Goal: Task Accomplishment & Management: Complete application form

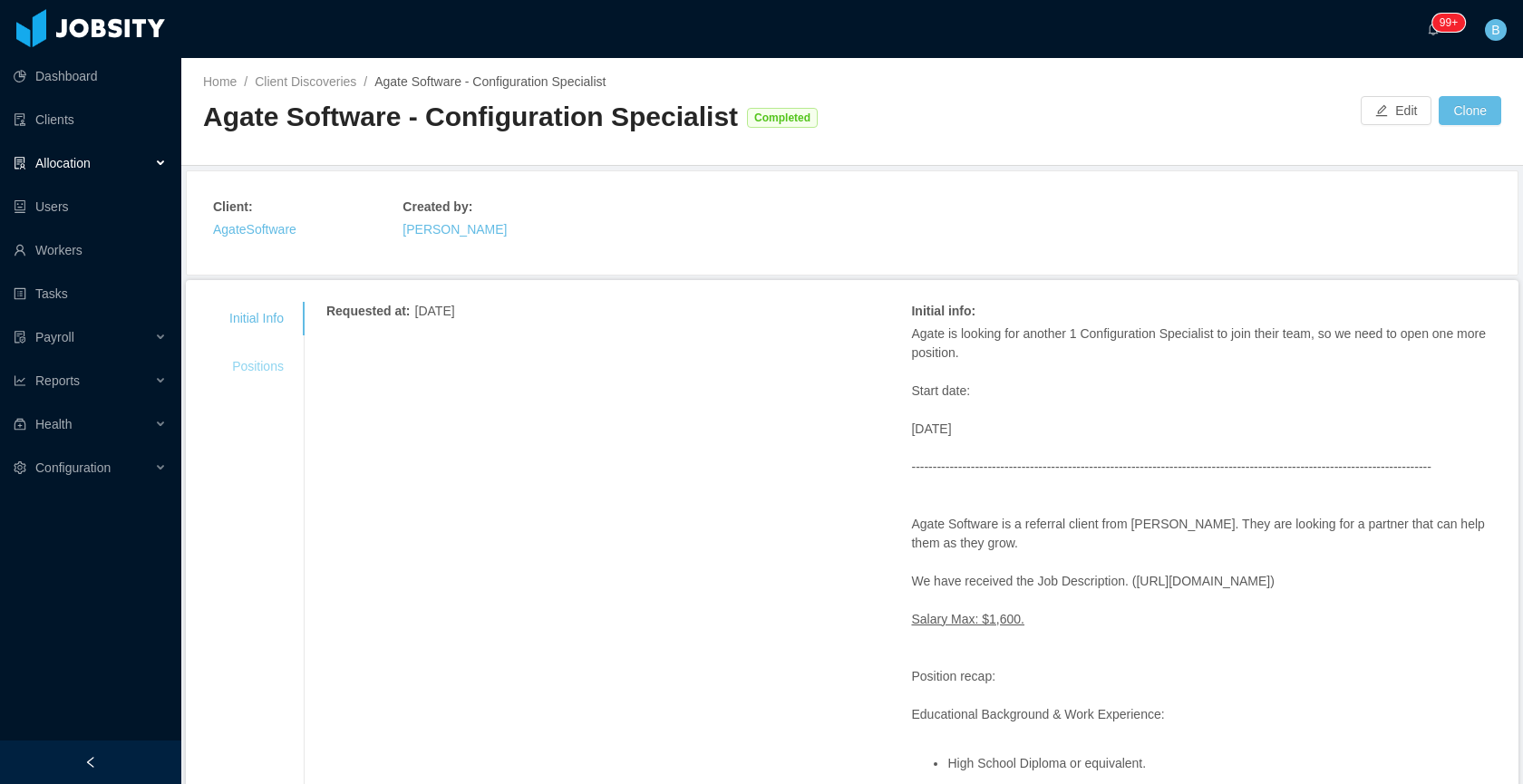
click at [270, 375] on div "Positions" at bounding box center [255, 367] width 98 height 34
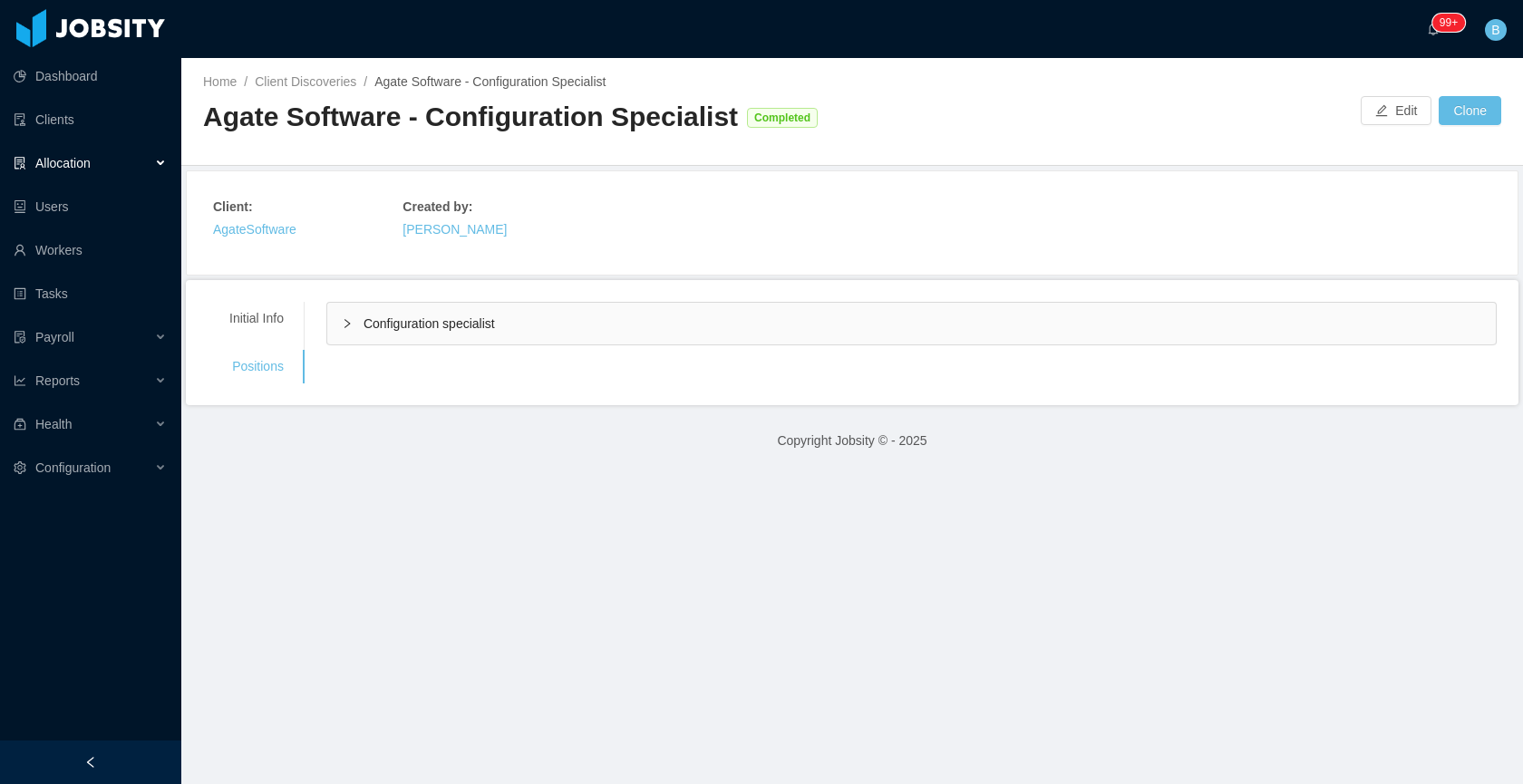
click at [728, 319] on div "Configuration specialist" at bounding box center [911, 323] width 1169 height 41
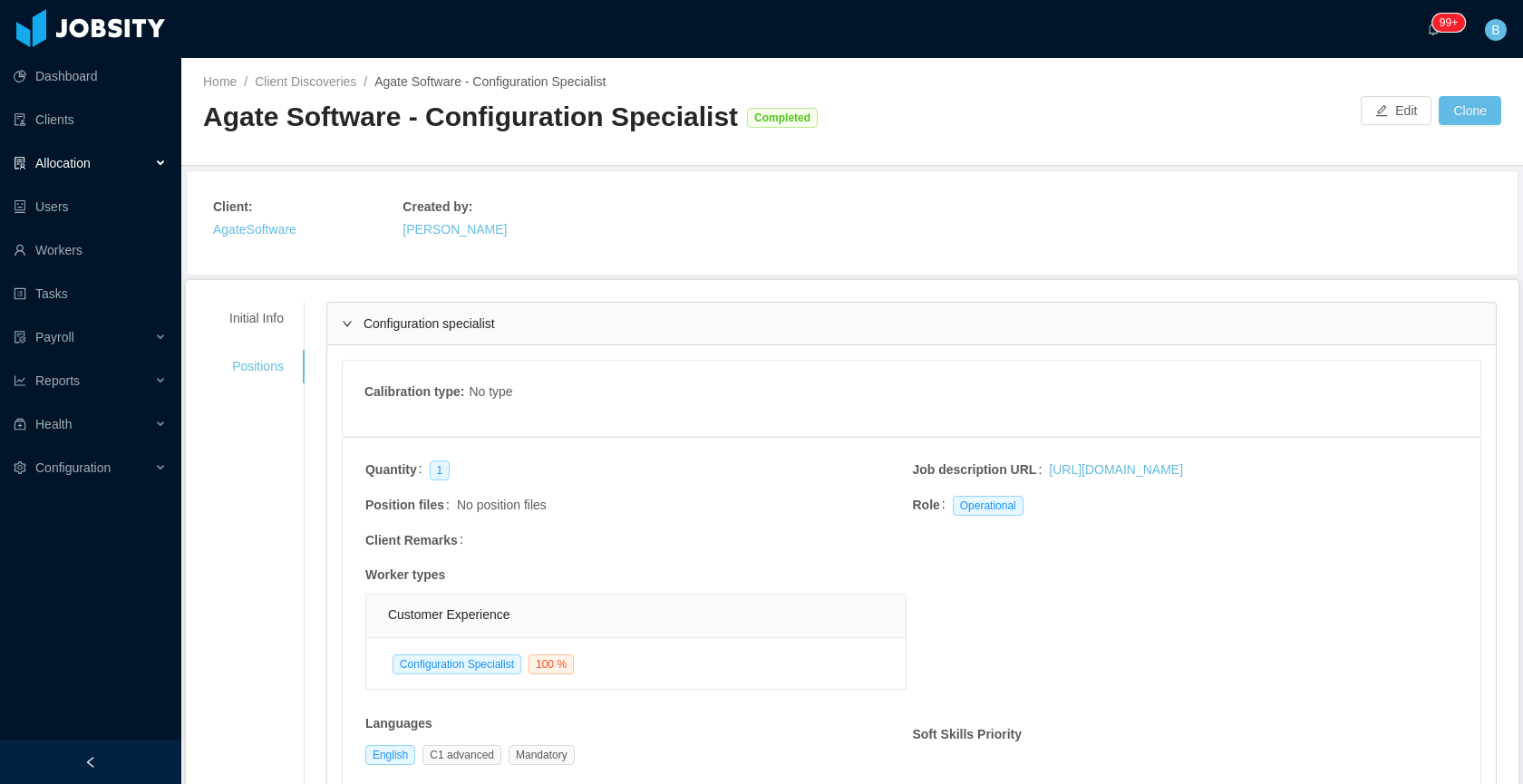
drag, startPoint x: 728, startPoint y: 319, endPoint x: 712, endPoint y: 266, distance: 55.4
click at [728, 319] on div "Configuration specialist" at bounding box center [911, 323] width 1169 height 41
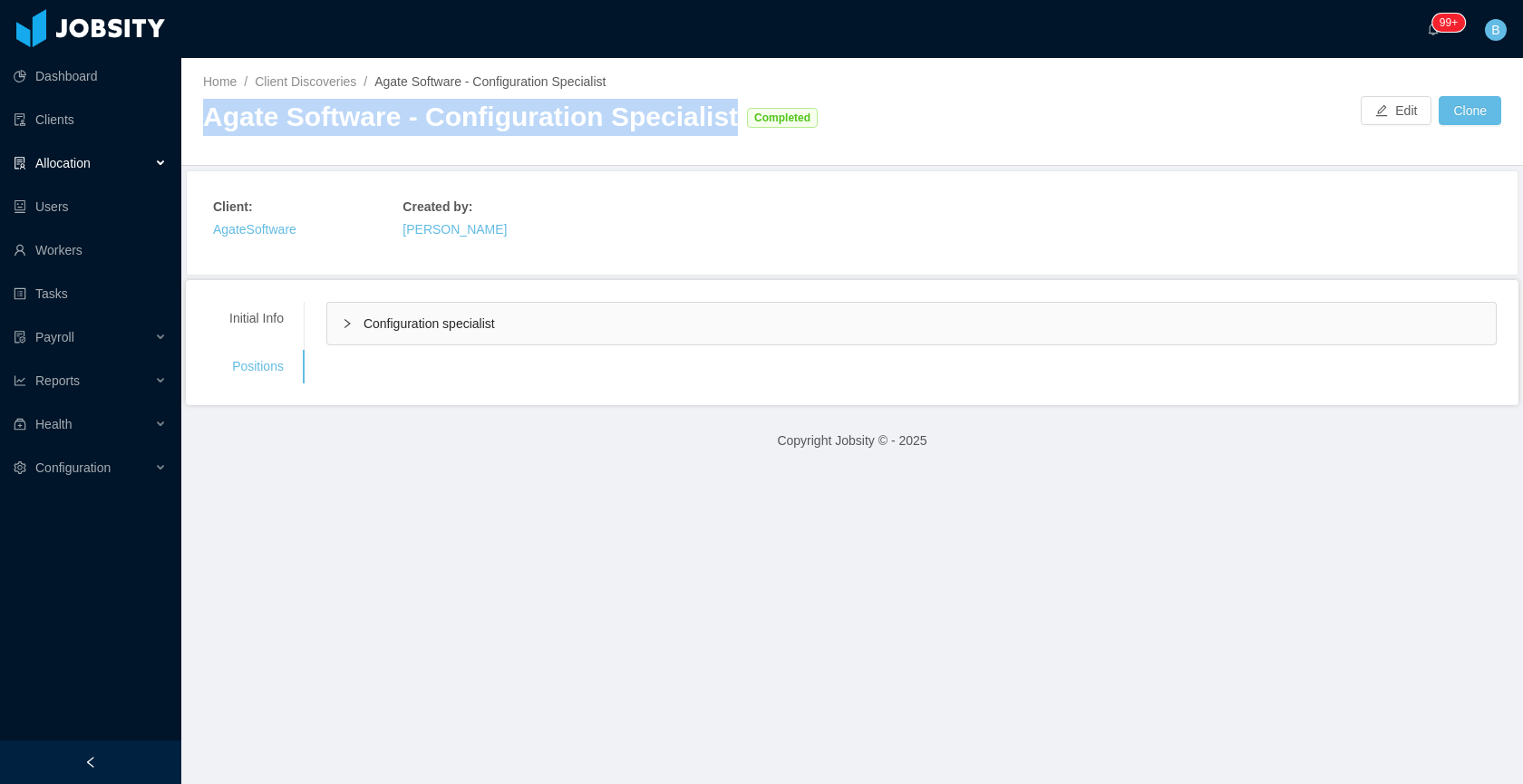
drag, startPoint x: 718, startPoint y: 119, endPoint x: 211, endPoint y: 128, distance: 507.1
click at [211, 128] on div "Agate Software - Configuration Specialist Completed" at bounding box center [528, 117] width 649 height 37
copy div "Agate Software - Configuration Specialist"
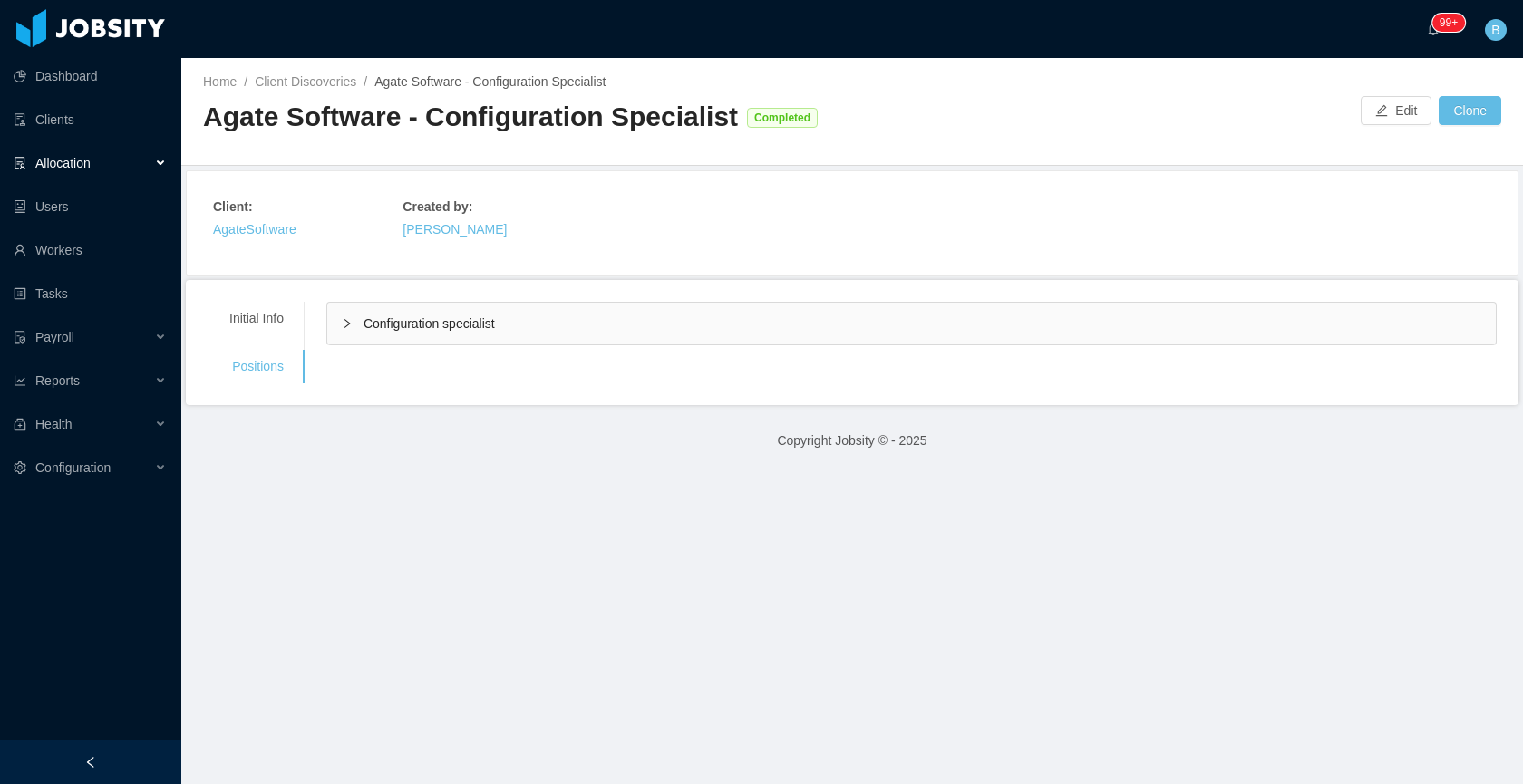
click at [79, 165] on span "Allocation" at bounding box center [63, 163] width 55 height 15
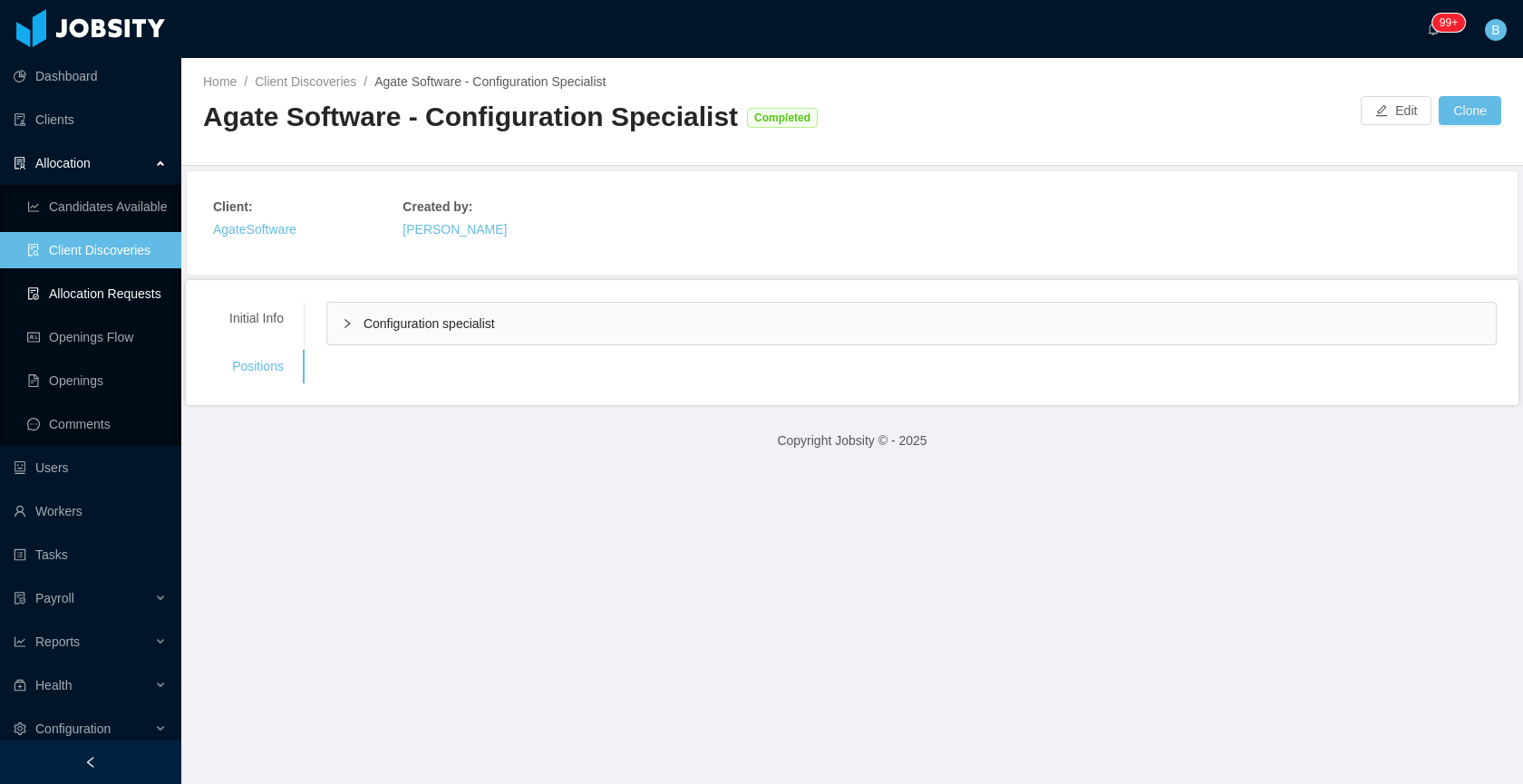
click at [83, 294] on link "Allocation Requests" at bounding box center [98, 293] width 140 height 36
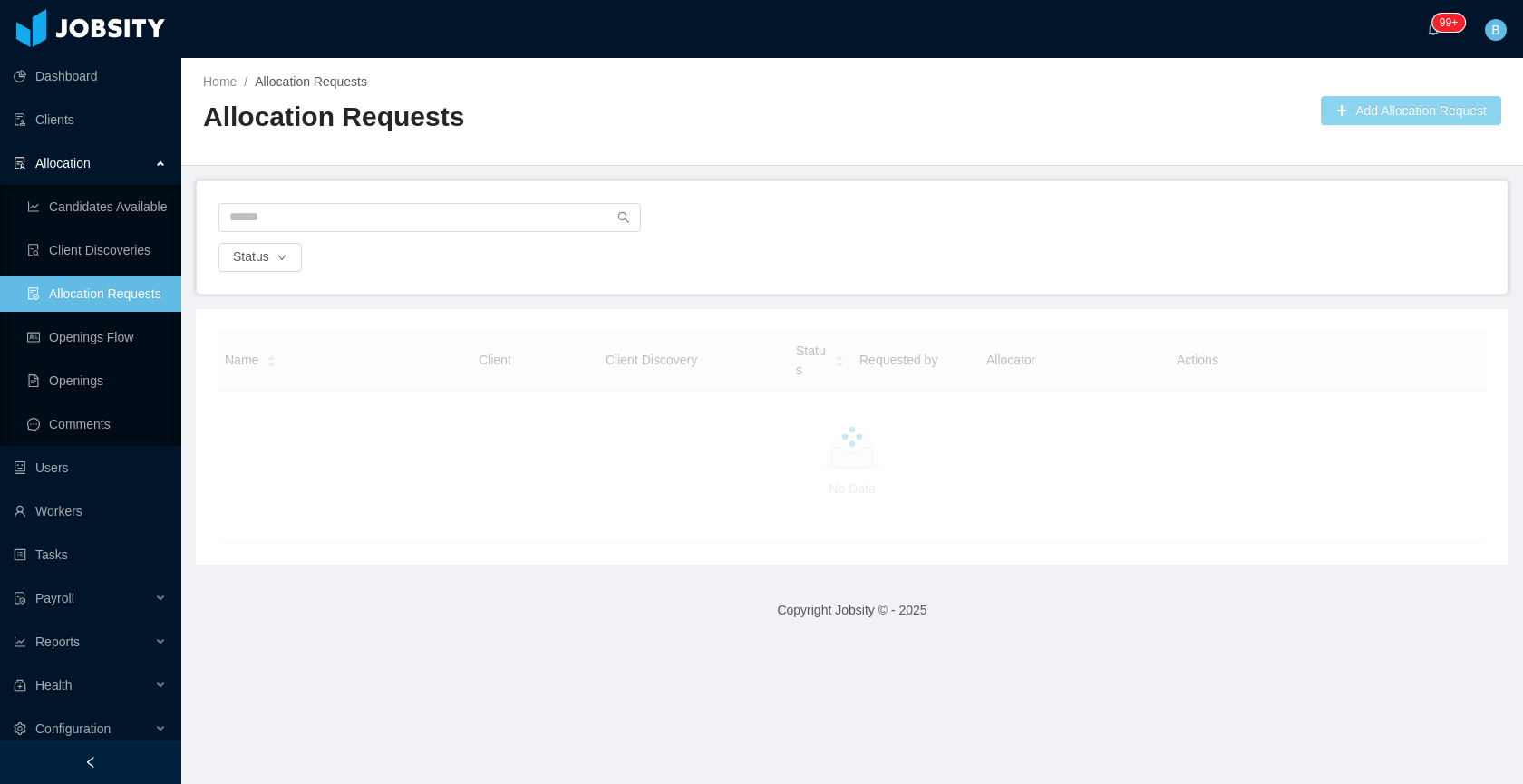
click at [1370, 113] on button "Add Allocation Request" at bounding box center [1411, 109] width 181 height 29
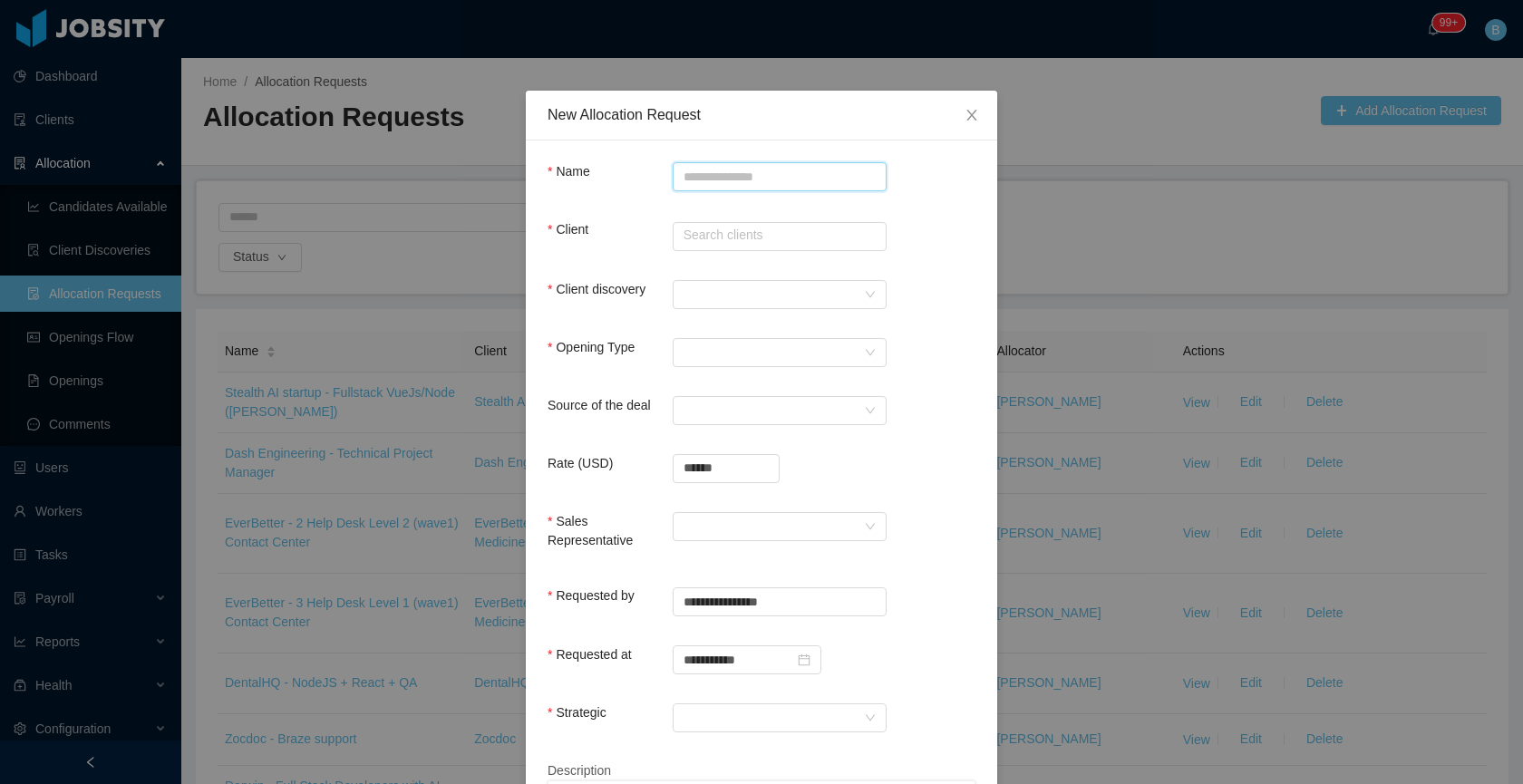
click at [746, 174] on input "Name" at bounding box center [779, 177] width 214 height 29
paste input "**********"
type input "**********"
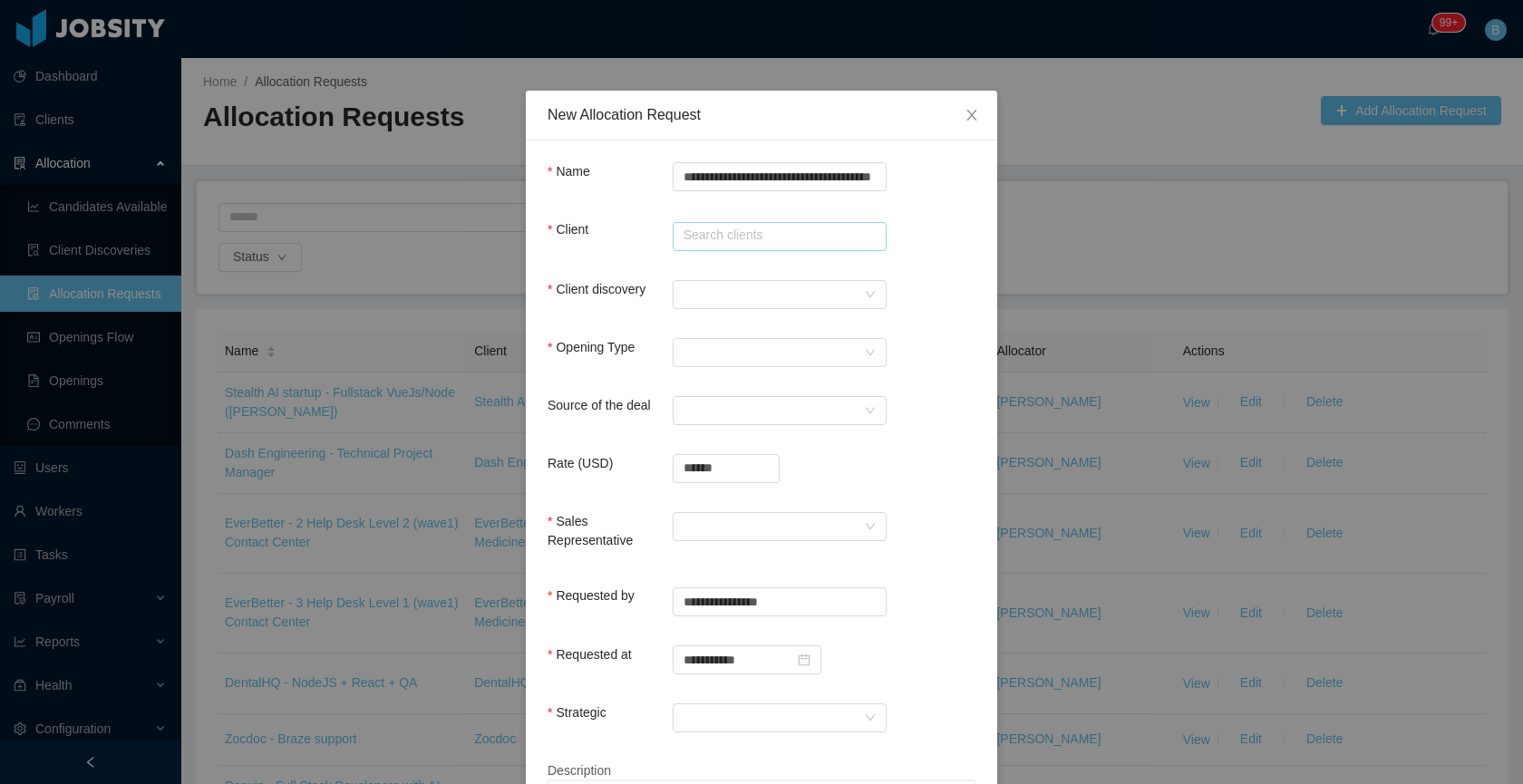
click at [685, 230] on input "text" at bounding box center [779, 236] width 214 height 29
click at [721, 271] on li "AgateSoftware" at bounding box center [772, 270] width 214 height 29
type input "**********"
click at [722, 286] on div at bounding box center [773, 295] width 181 height 28
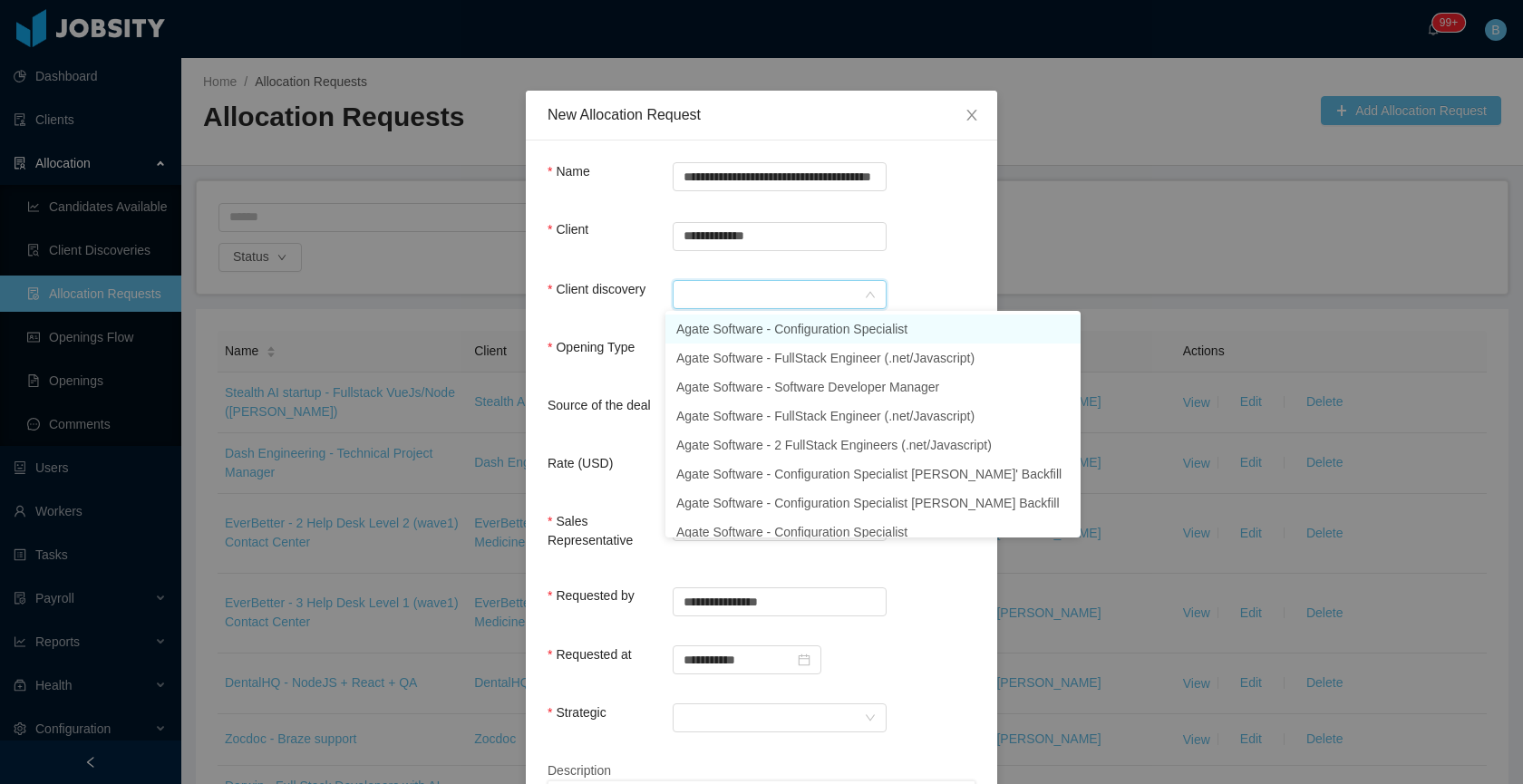
click at [753, 328] on li "Agate Software - Configuration Specialist" at bounding box center [873, 328] width 415 height 29
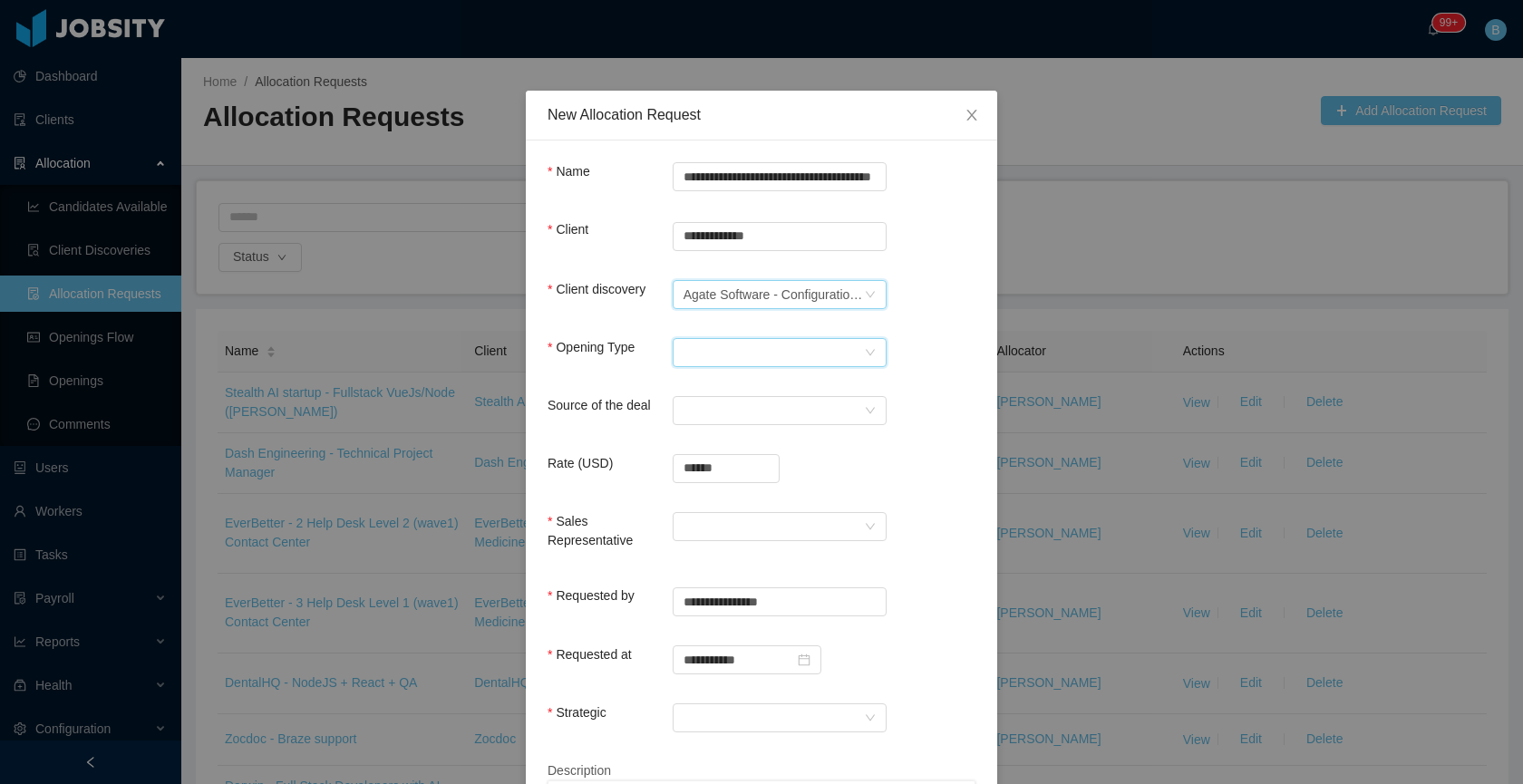
click at [736, 355] on div "Select Opening Type" at bounding box center [773, 353] width 181 height 28
click at [737, 416] on li "Upsale" at bounding box center [772, 415] width 214 height 29
click at [763, 405] on div "Select a Source" at bounding box center [773, 411] width 181 height 28
click at [747, 453] on li "CSM" at bounding box center [772, 445] width 214 height 29
click at [736, 464] on input "******" at bounding box center [726, 468] width 106 height 28
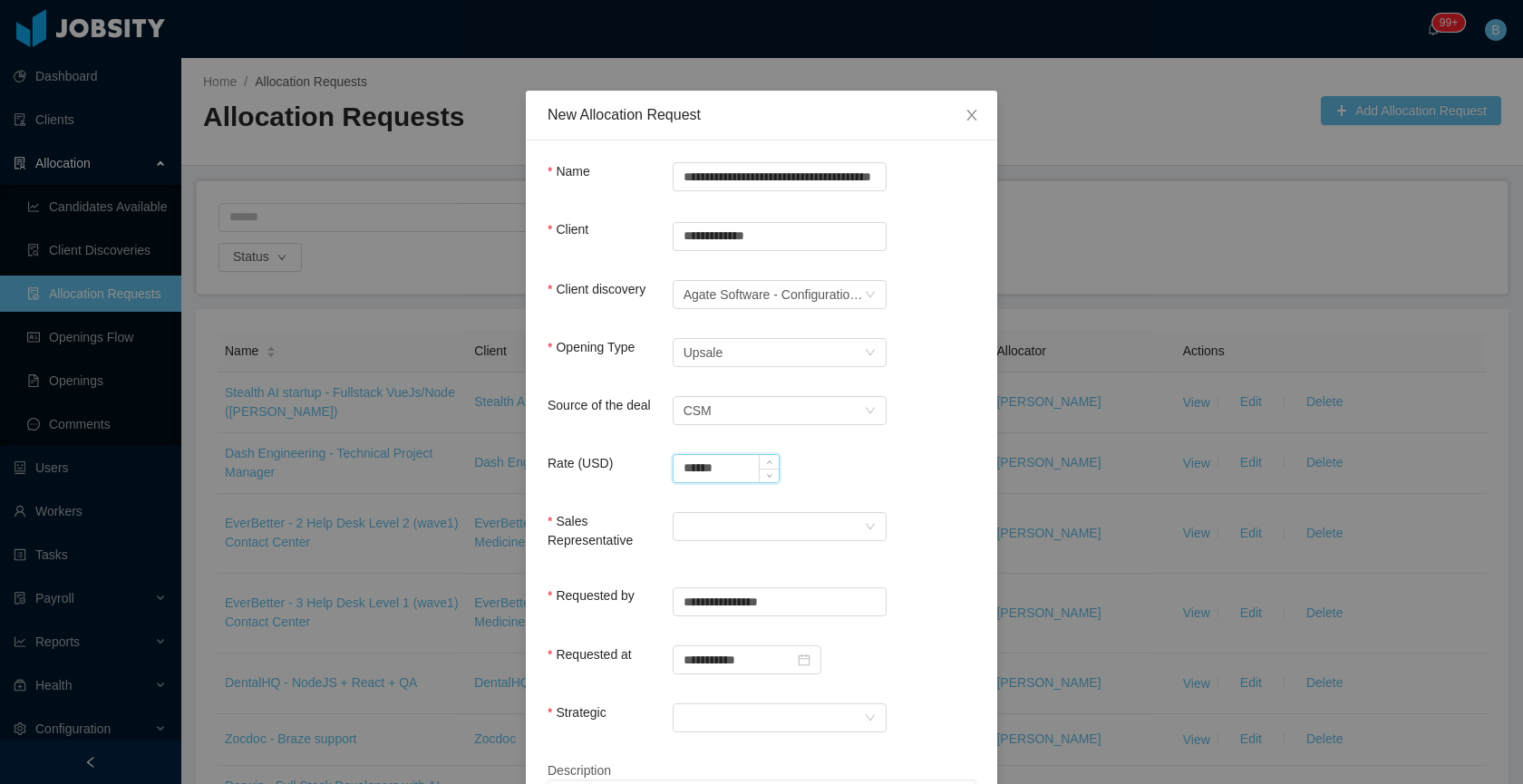
click at [736, 464] on input "******" at bounding box center [726, 468] width 106 height 28
type input "**********"
drag, startPoint x: 739, startPoint y: 510, endPoint x: 747, endPoint y: 520, distance: 12.8
click at [747, 520] on div at bounding box center [779, 526] width 214 height 29
click at [752, 565] on li "[PERSON_NAME]" at bounding box center [772, 560] width 214 height 29
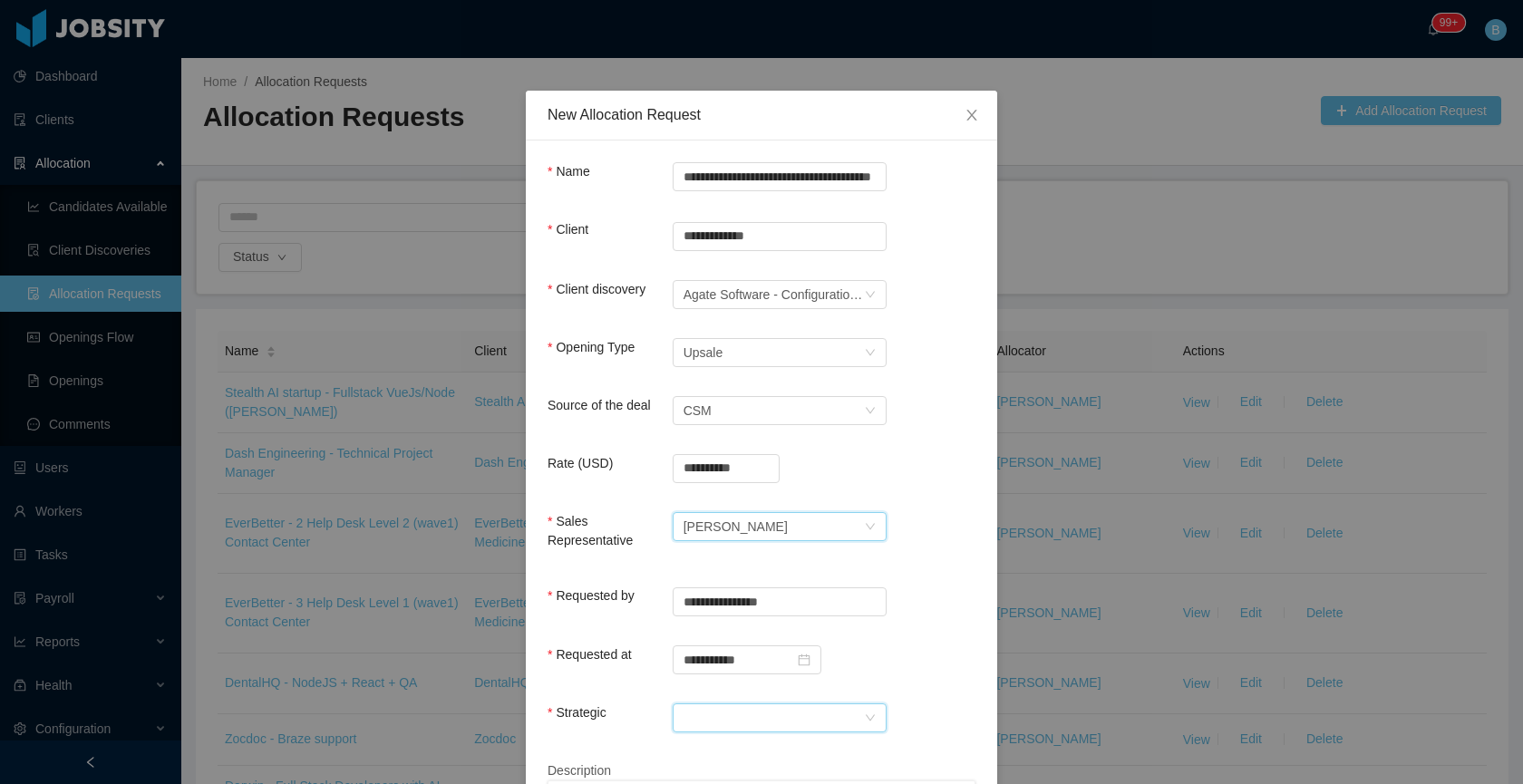
click at [762, 707] on div at bounding box center [773, 718] width 181 height 28
click at [722, 673] on li "No" at bounding box center [772, 678] width 214 height 29
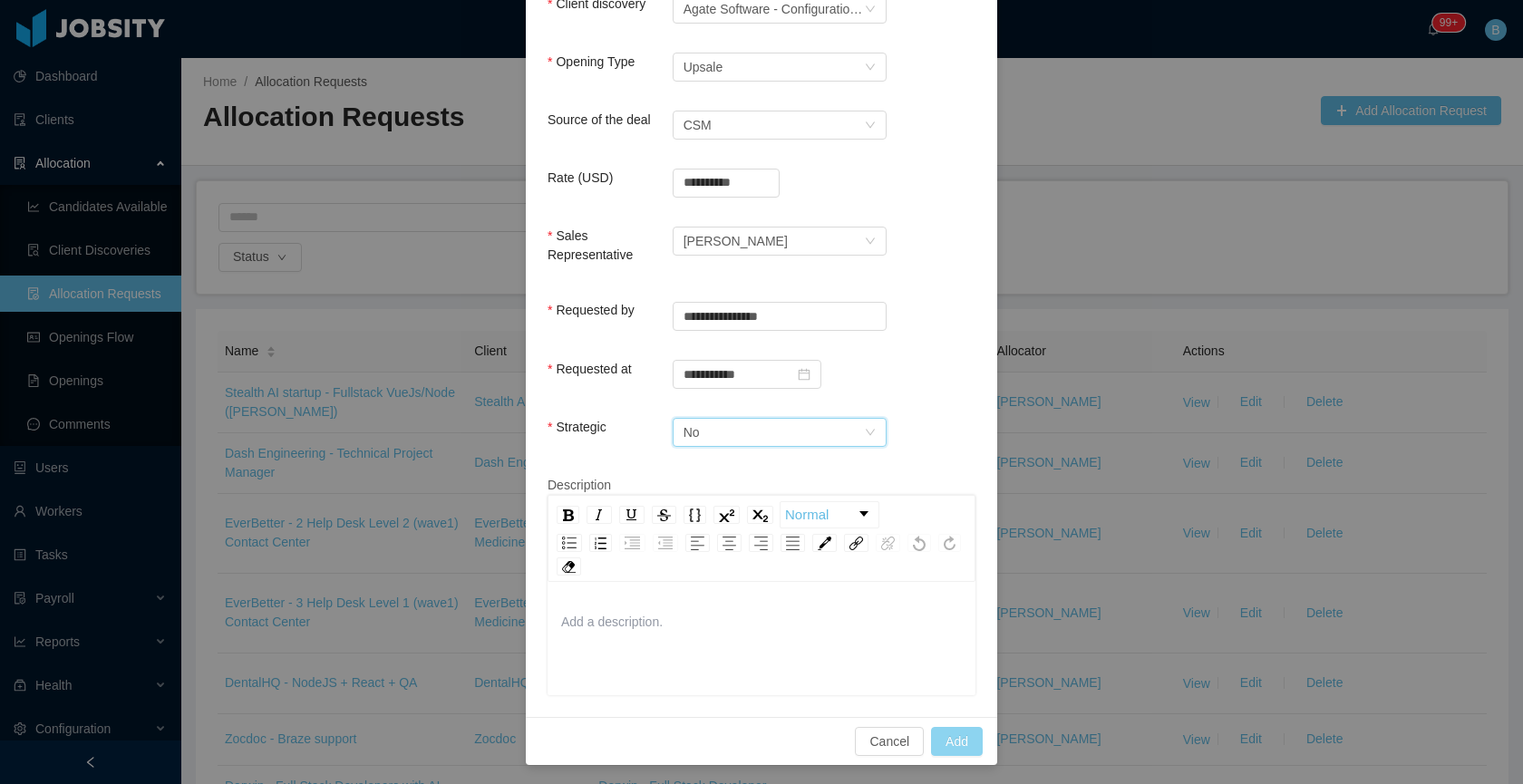
click at [954, 732] on button "Add" at bounding box center [957, 741] width 51 height 29
